Goal: Task Accomplishment & Management: Manage account settings

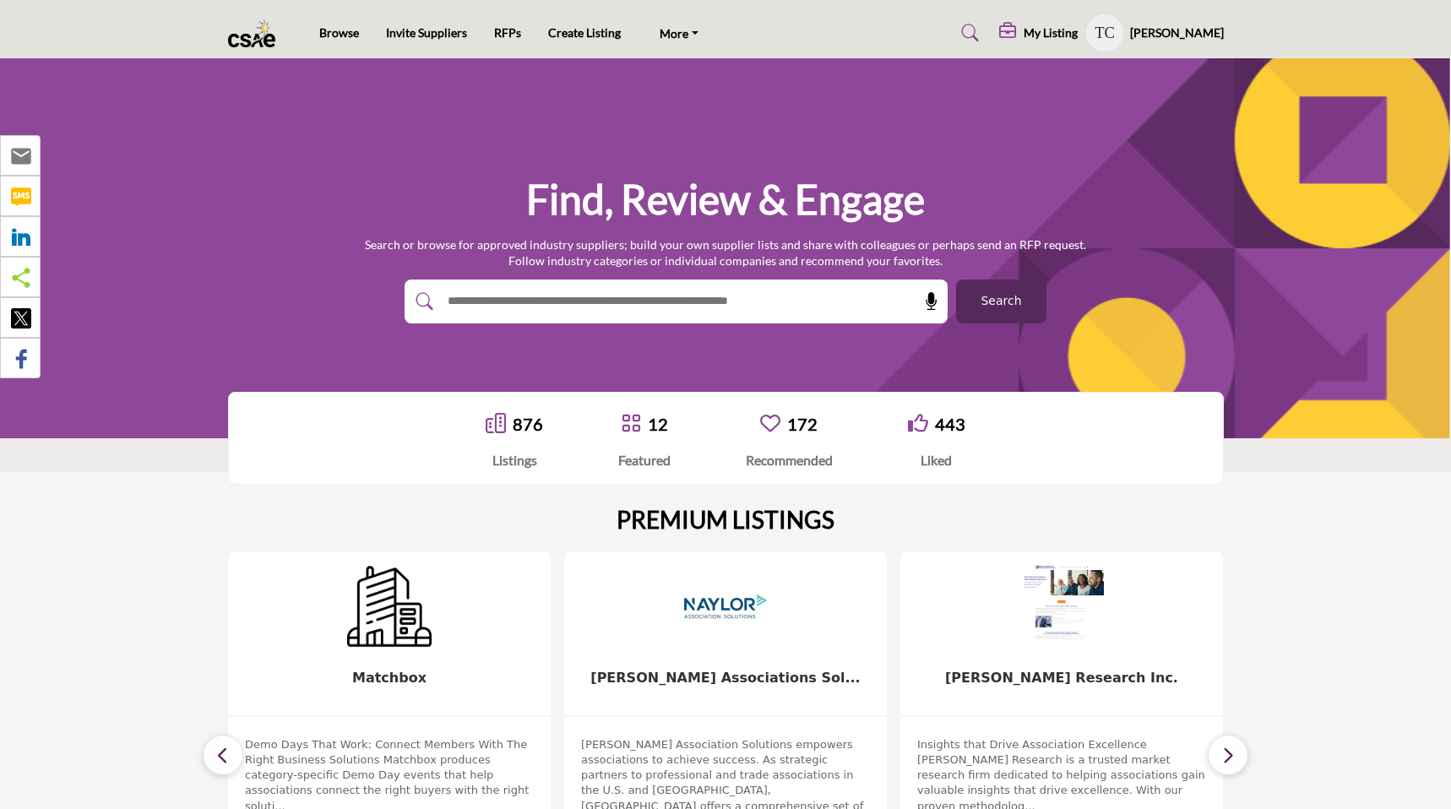
click at [1123, 30] on profile-featured-9d57d186-dcdc-4fd1-8698-ebbedcf867ab "Show hide supplier dropdown" at bounding box center [1104, 32] width 37 height 37
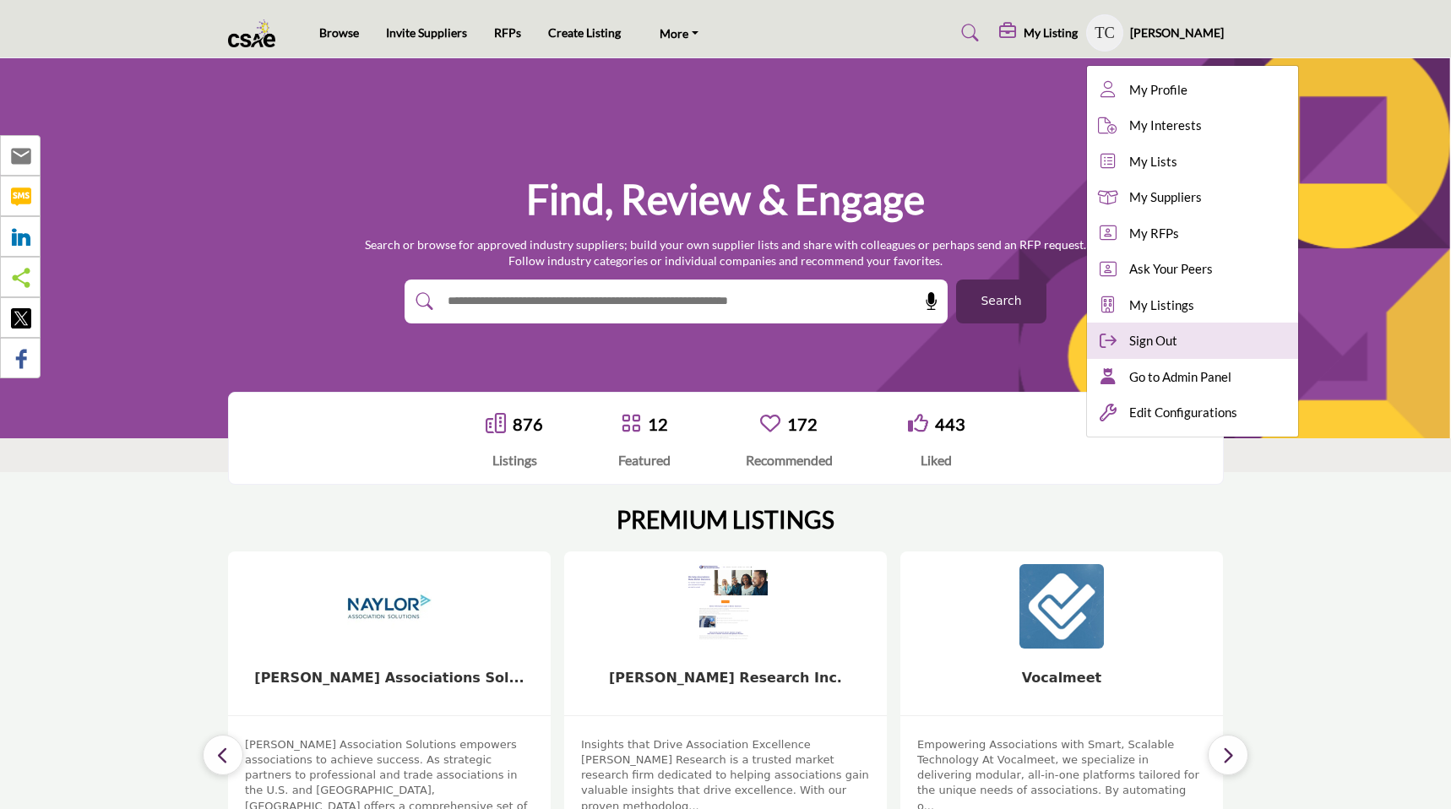
click at [1174, 348] on span "Sign Out" at bounding box center [1153, 340] width 48 height 19
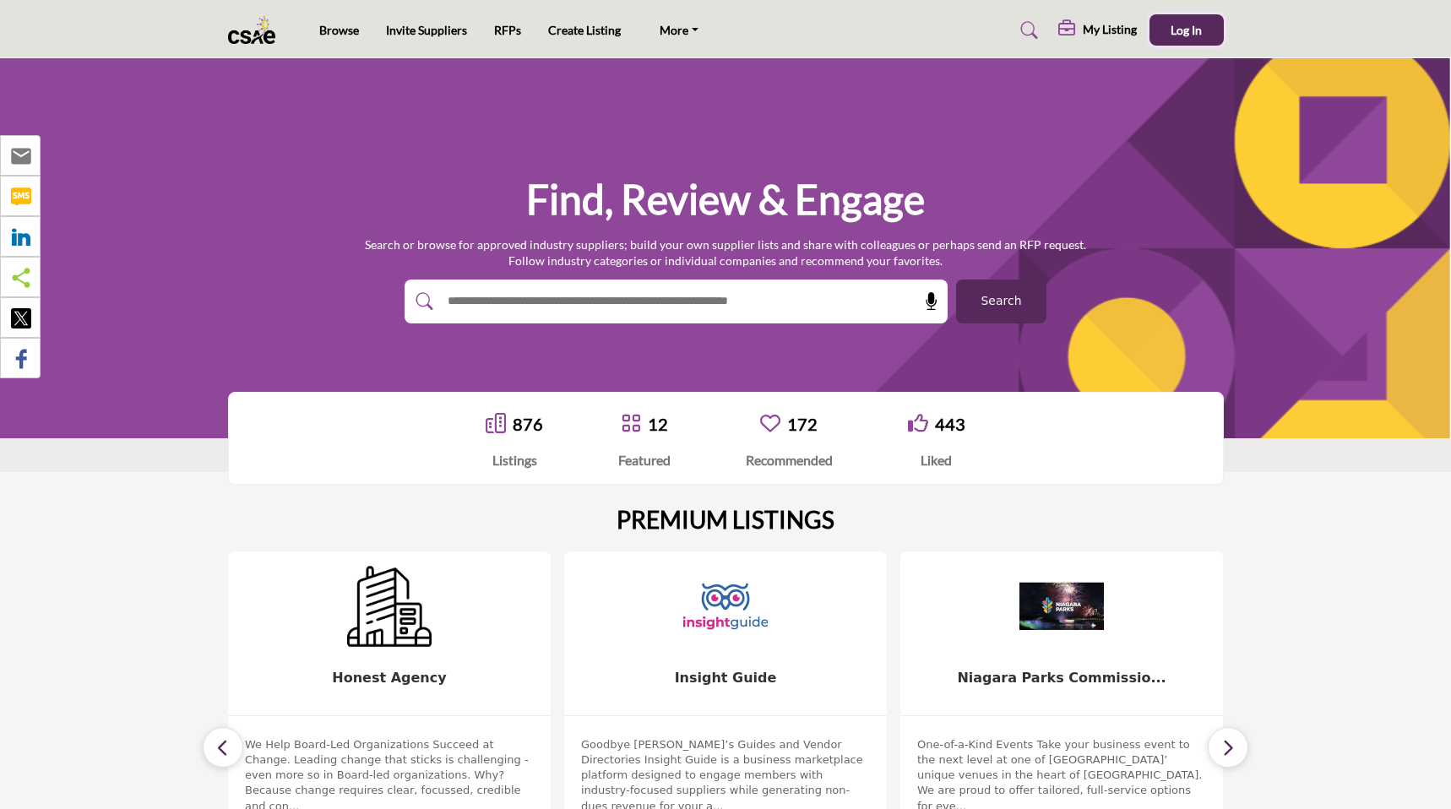
click at [1177, 28] on span "Log In" at bounding box center [1185, 30] width 31 height 14
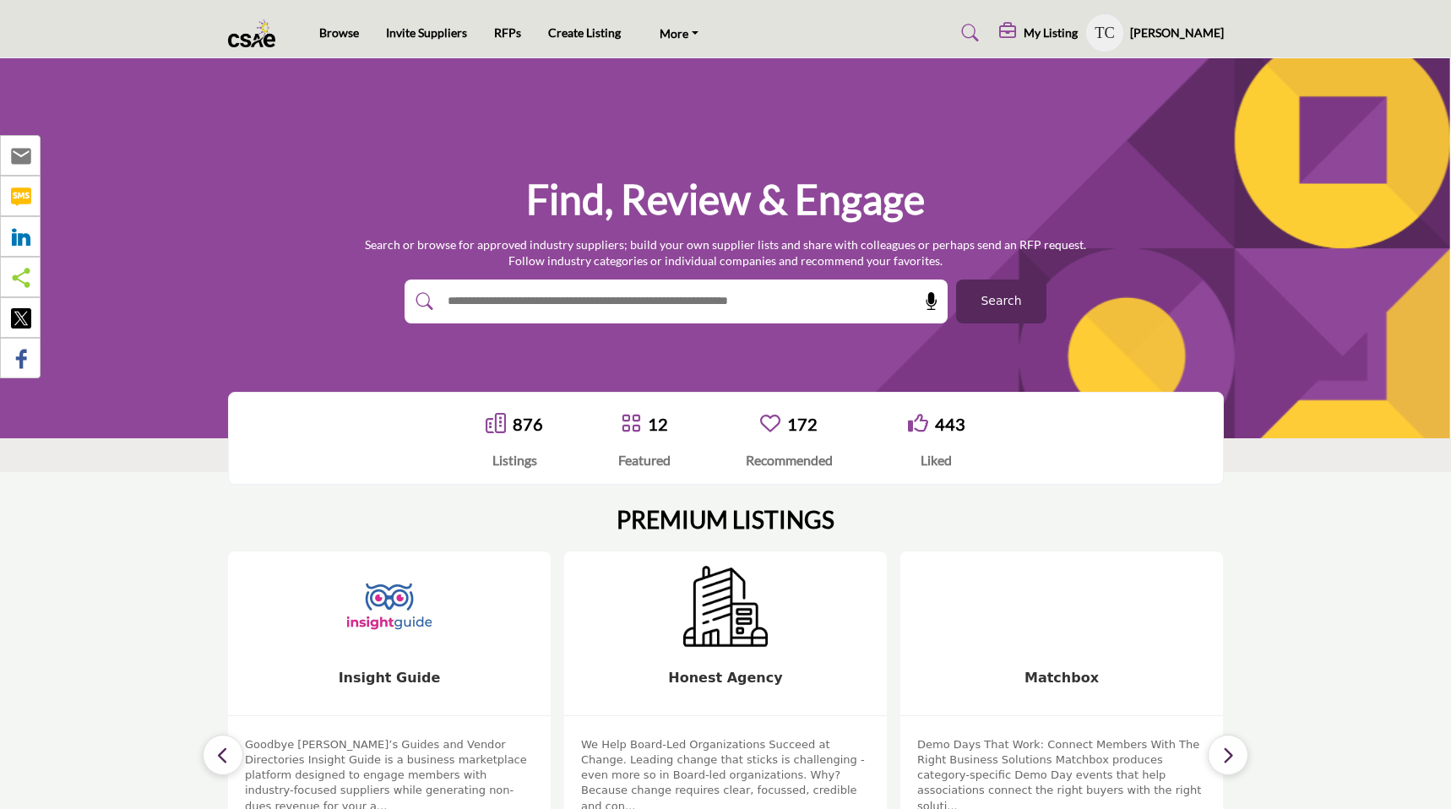
click at [1123, 43] on profile-featured-9d57d186-dcdc-4fd1-8698-ebbedcf867ab "Show hide supplier dropdown" at bounding box center [1104, 32] width 37 height 37
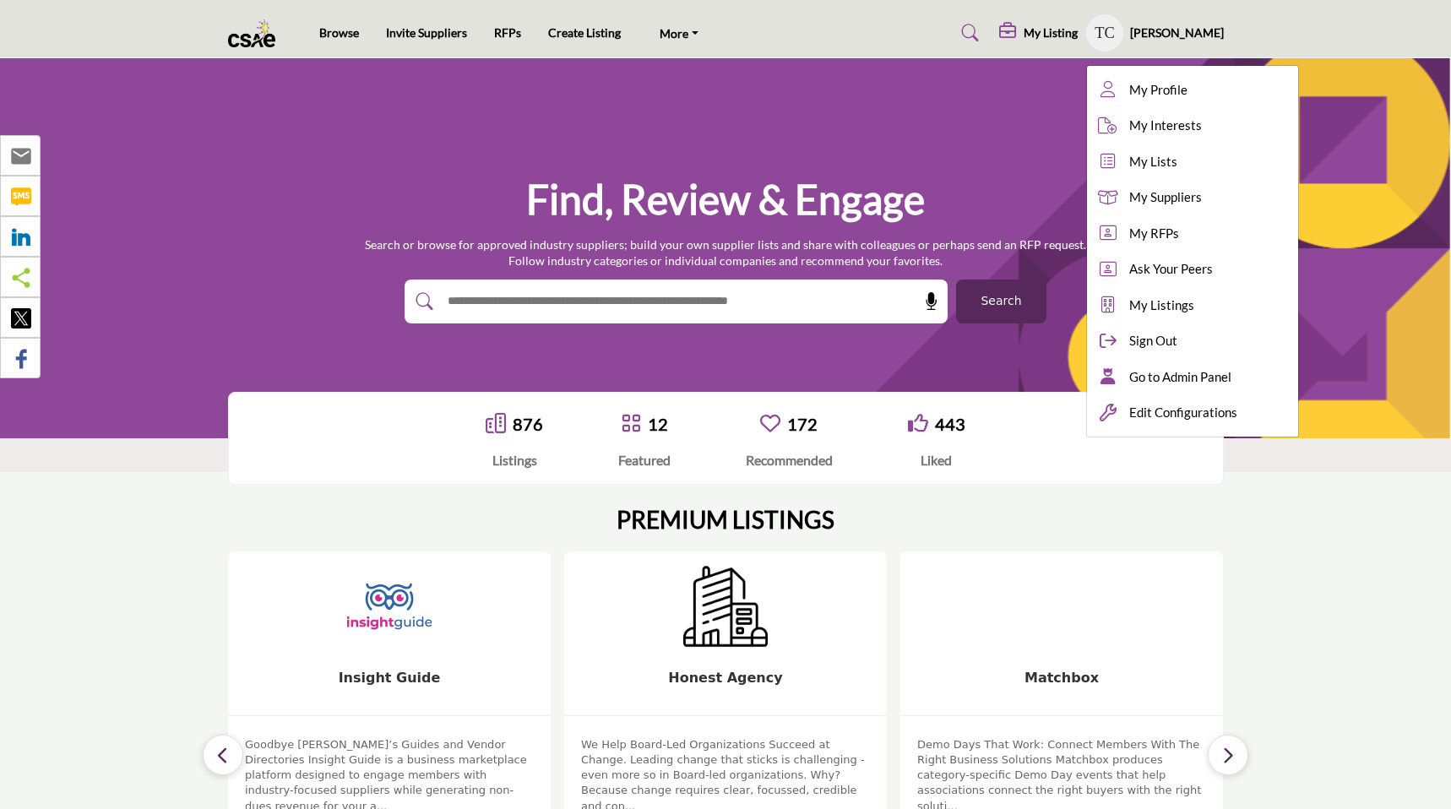
click at [961, 134] on div "Find, Review & Engage Search or browse for approved industry suppliers; build y…" at bounding box center [725, 248] width 1451 height 380
